Goal: Check status: Check status

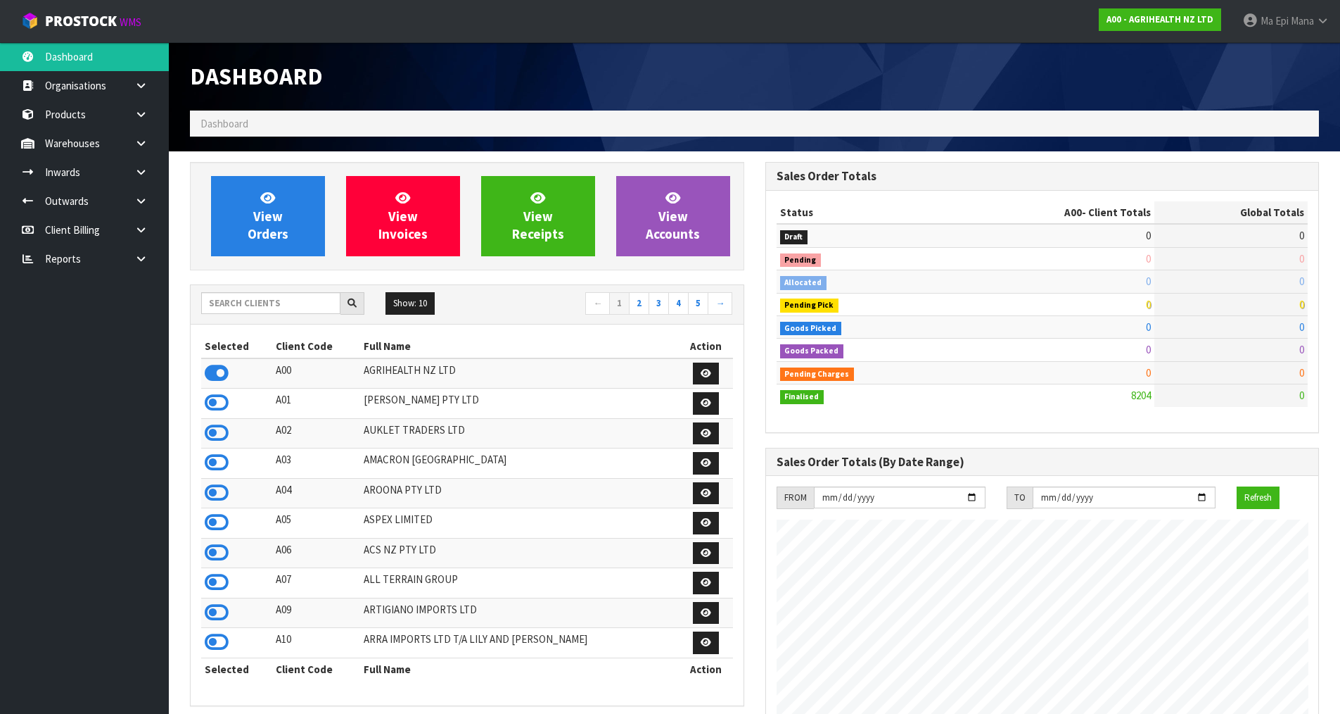
scroll to position [1066, 575]
click at [234, 306] on input "text" at bounding box center [270, 303] width 139 height 22
click at [146, 258] on icon at bounding box center [140, 258] width 13 height 11
click at [102, 316] on link "CWL" at bounding box center [84, 317] width 169 height 29
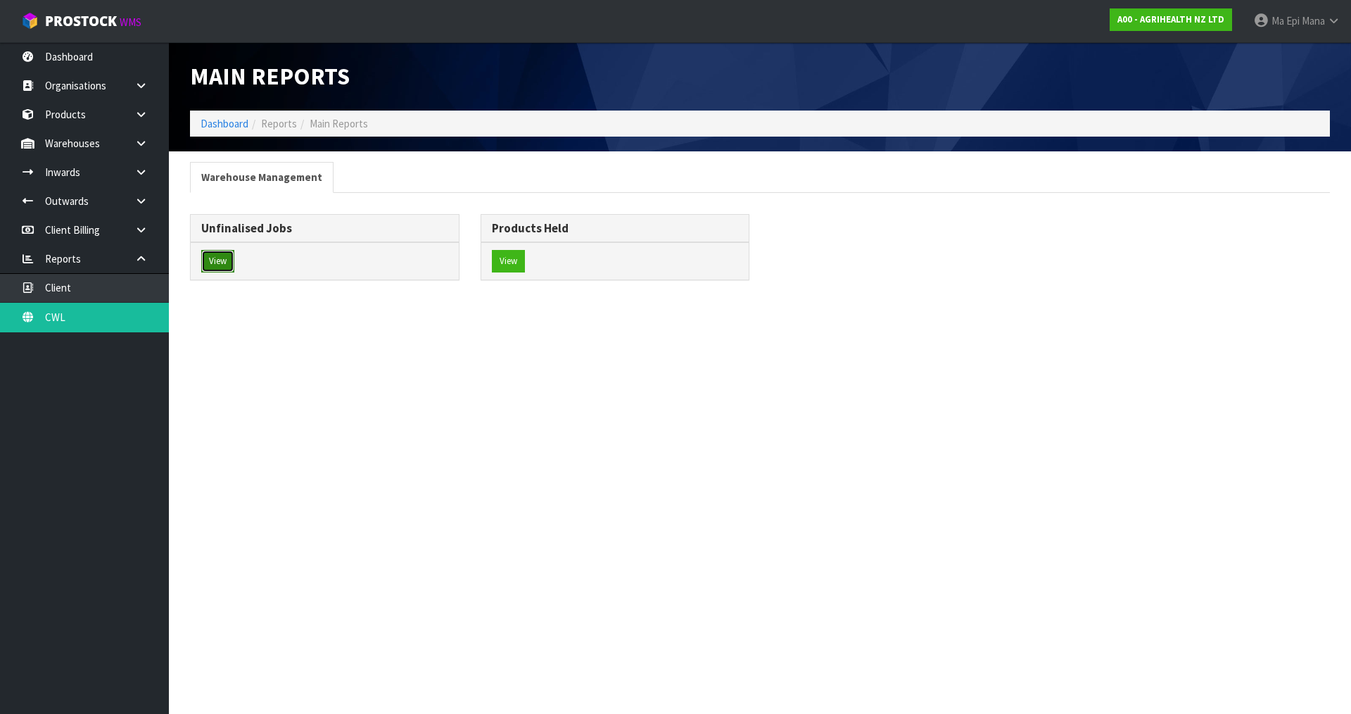
click at [228, 254] on button "View" at bounding box center [217, 261] width 33 height 23
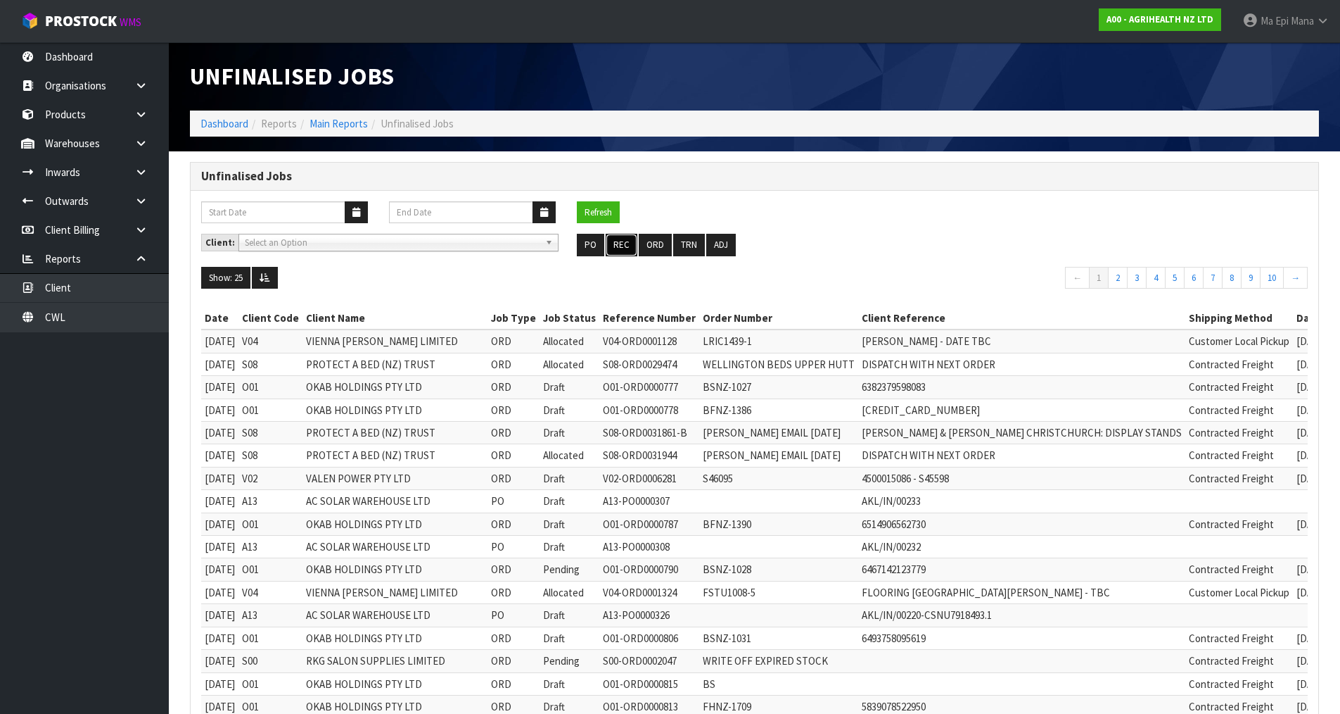
click at [627, 242] on button "REC" at bounding box center [622, 245] width 32 height 23
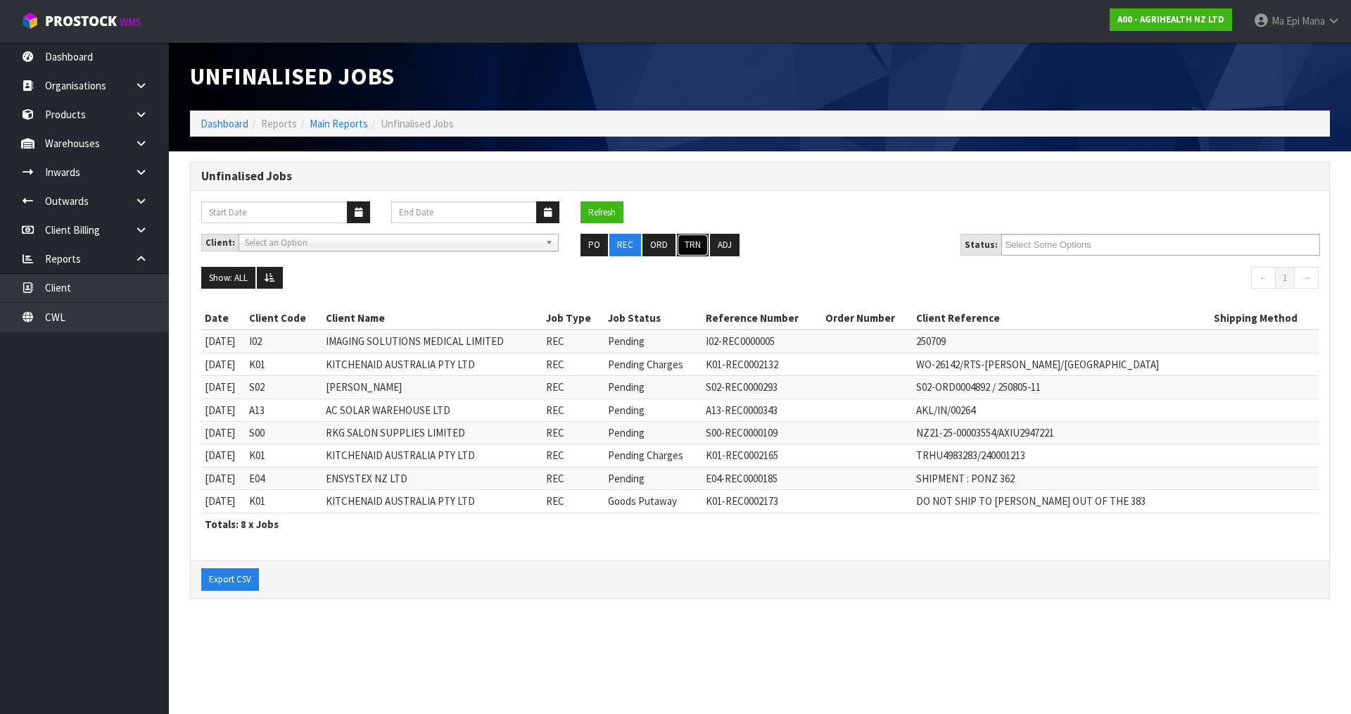
click at [686, 239] on button "TRN" at bounding box center [693, 245] width 32 height 23
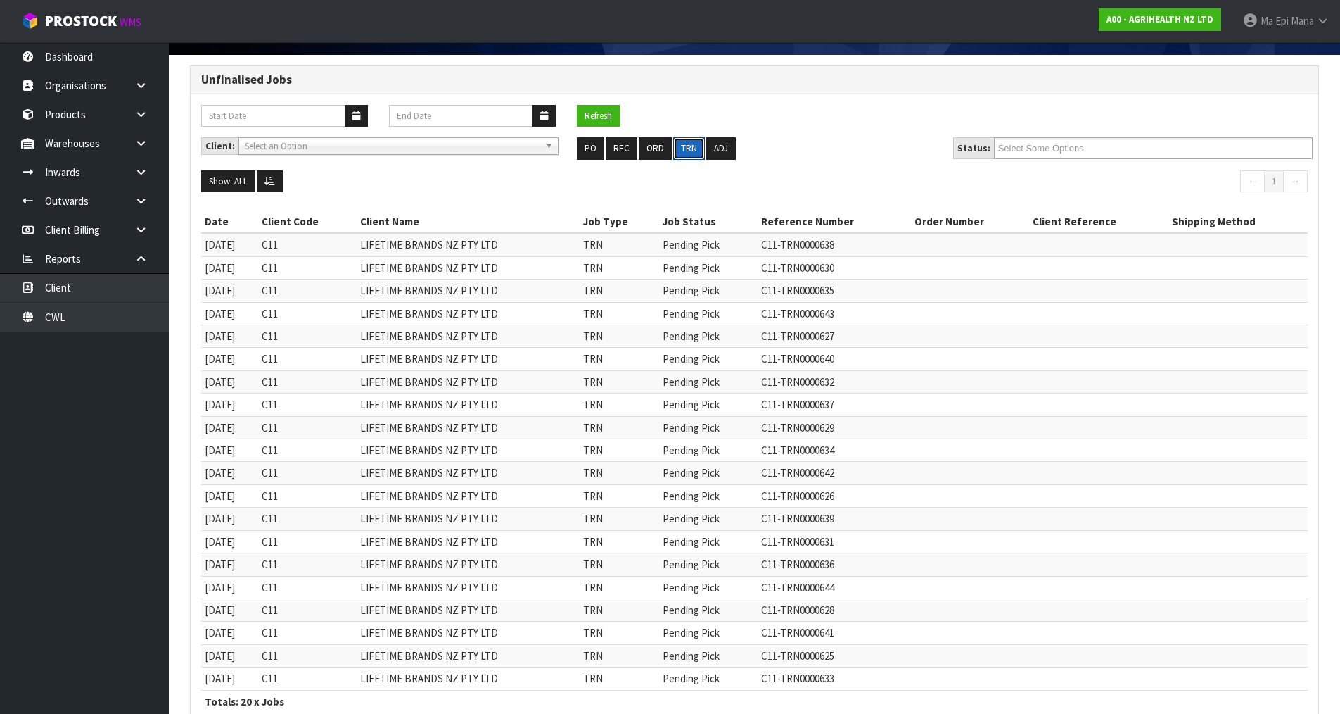
scroll to position [141, 0]
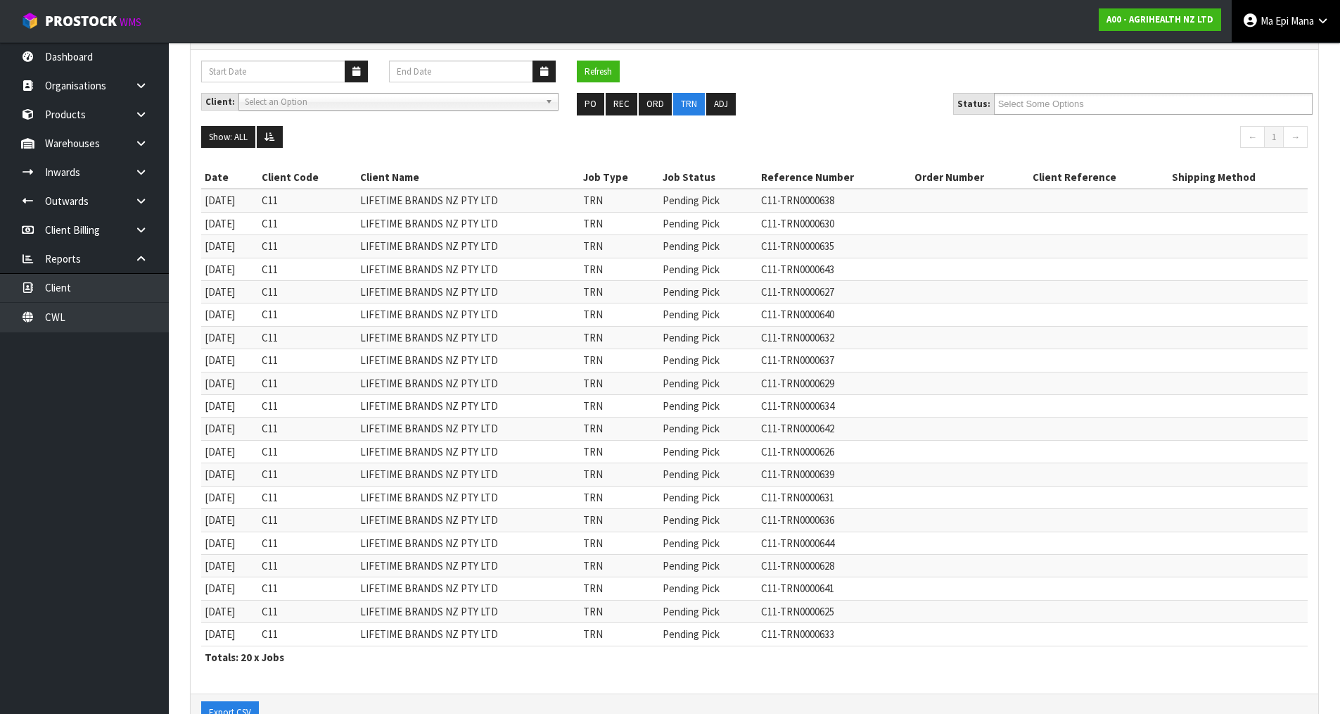
click at [1278, 27] on span "Ma Epi" at bounding box center [1275, 20] width 28 height 13
click at [1292, 54] on link "Logout" at bounding box center [1284, 55] width 111 height 19
